Goal: Task Accomplishment & Management: Use online tool/utility

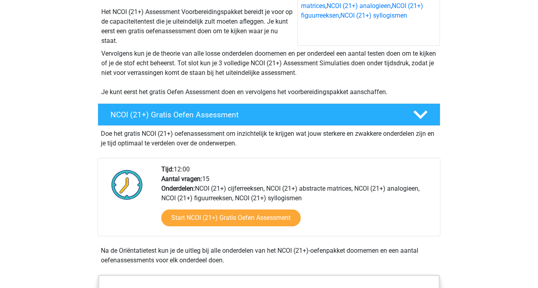
scroll to position [206, 0]
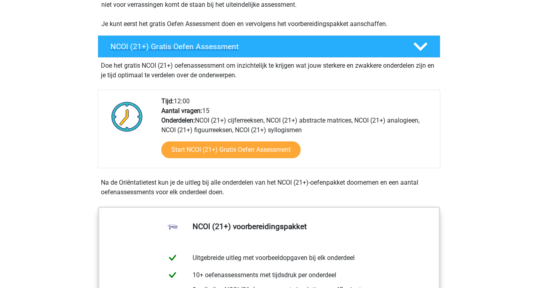
click at [423, 51] on icon at bounding box center [421, 47] width 14 height 14
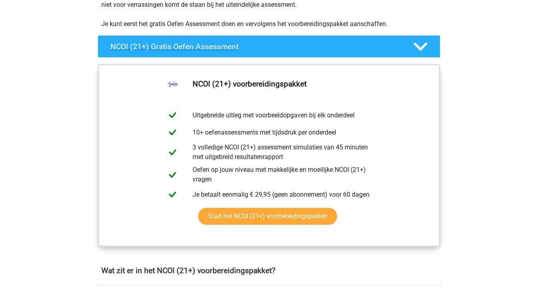
click at [423, 51] on icon at bounding box center [421, 47] width 14 height 14
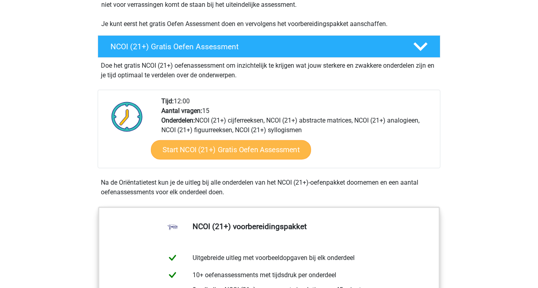
click at [286, 143] on link "Start NCOI (21+) Gratis Oefen Assessment" at bounding box center [231, 149] width 160 height 19
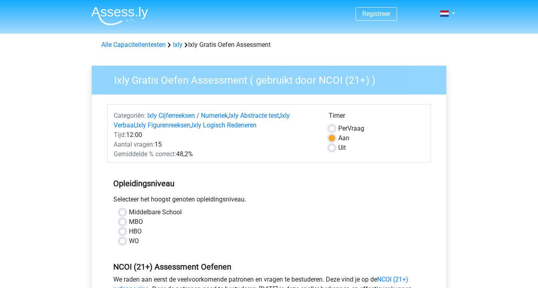
click at [339, 145] on label "Uit" at bounding box center [343, 148] width 8 height 10
click at [333, 145] on input "Uit" at bounding box center [332, 147] width 6 height 8
radio input "true"
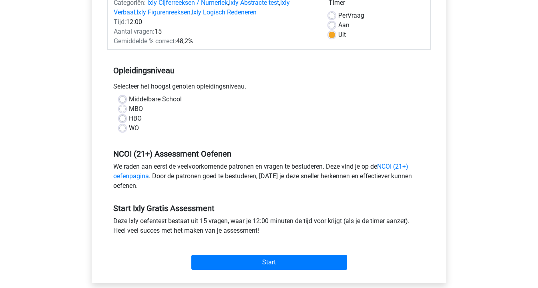
scroll to position [164, 0]
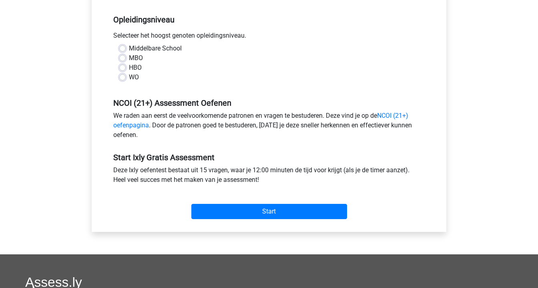
click at [130, 59] on label "MBO" at bounding box center [136, 58] width 14 height 10
click at [126, 59] on input "MBO" at bounding box center [122, 57] width 6 height 8
radio input "true"
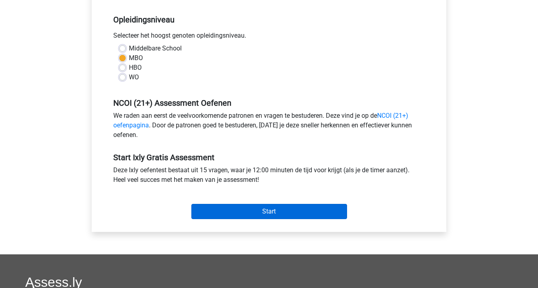
click at [236, 206] on input "Start" at bounding box center [270, 211] width 156 height 15
